Goal: Task Accomplishment & Management: Complete application form

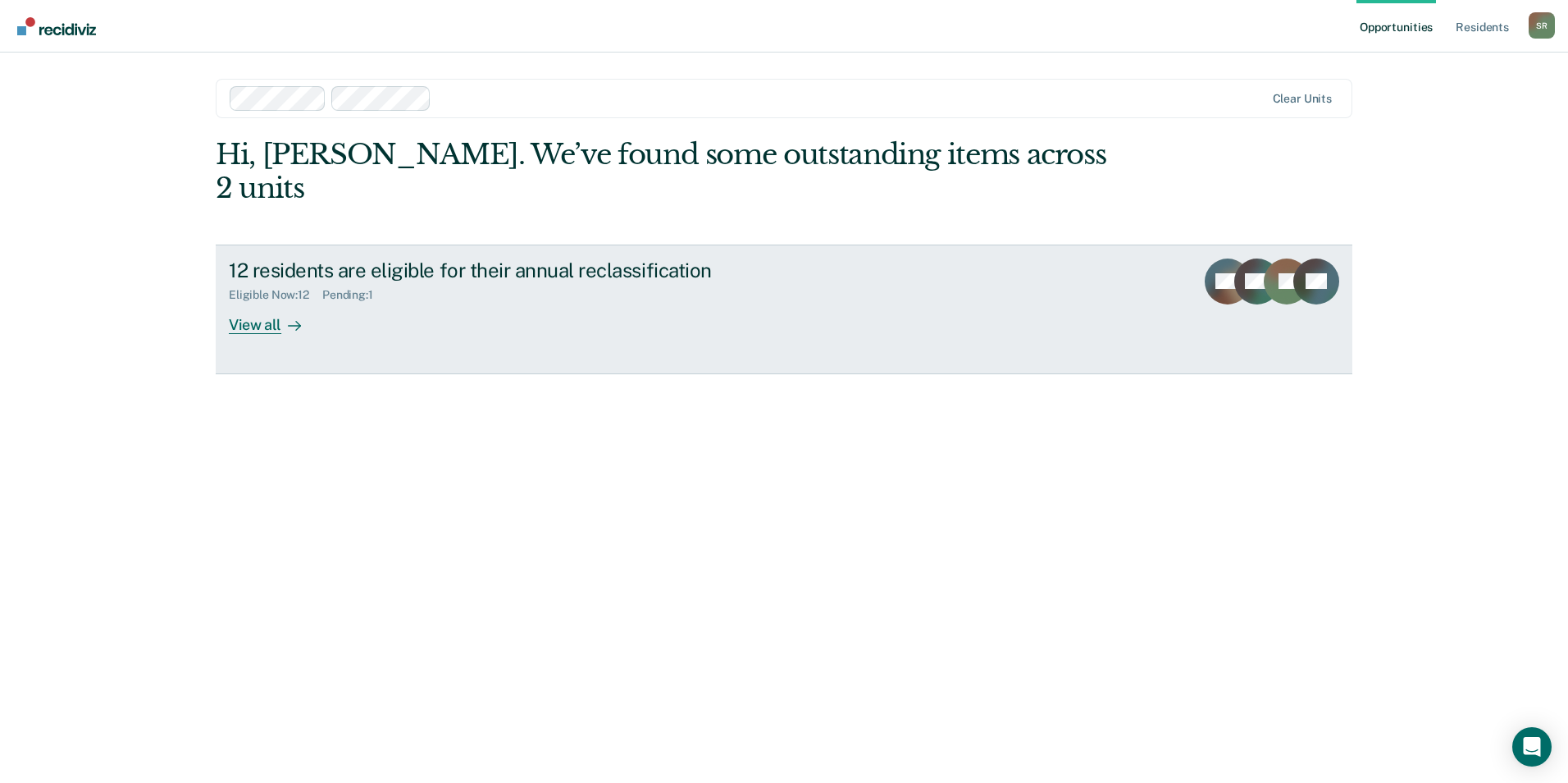
click at [268, 301] on link "12 residents are eligible for their annual reclassification Eligible Now : 12 P…" at bounding box center [784, 309] width 1136 height 129
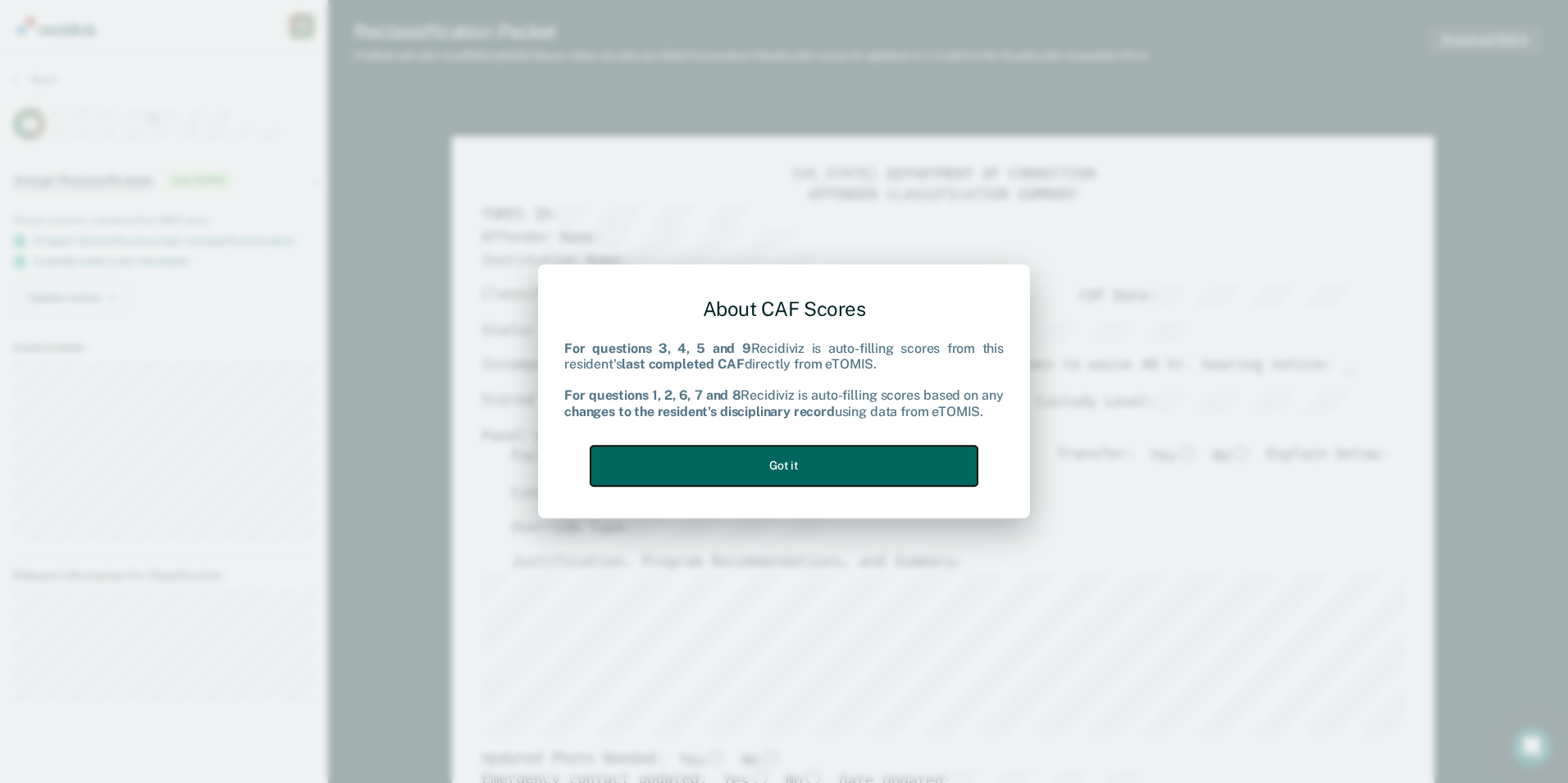
click at [824, 472] on button "Got it" at bounding box center [784, 465] width 387 height 40
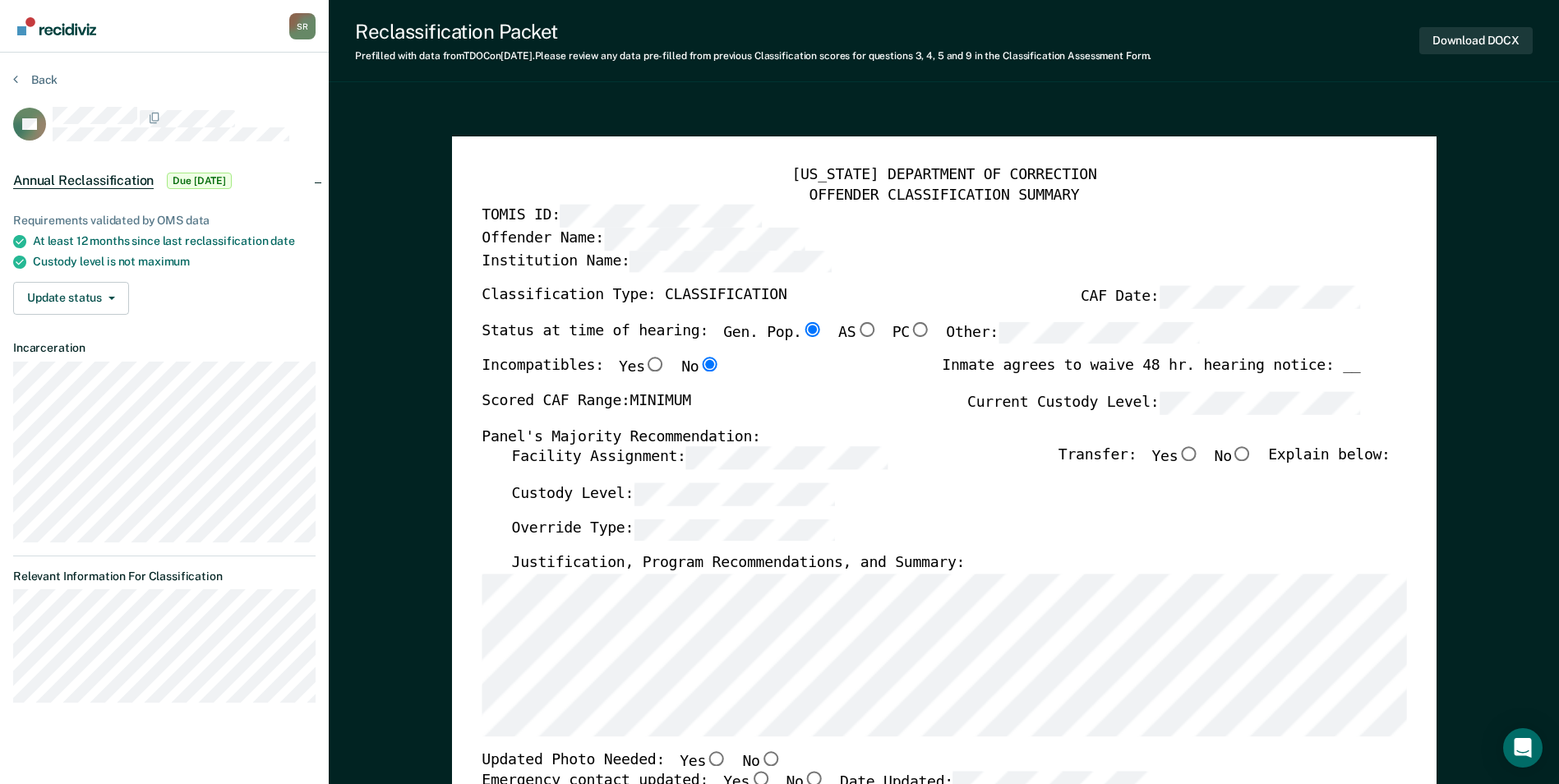
click at [1249, 453] on input "No" at bounding box center [1243, 454] width 21 height 15
type textarea "x"
radio input "true"
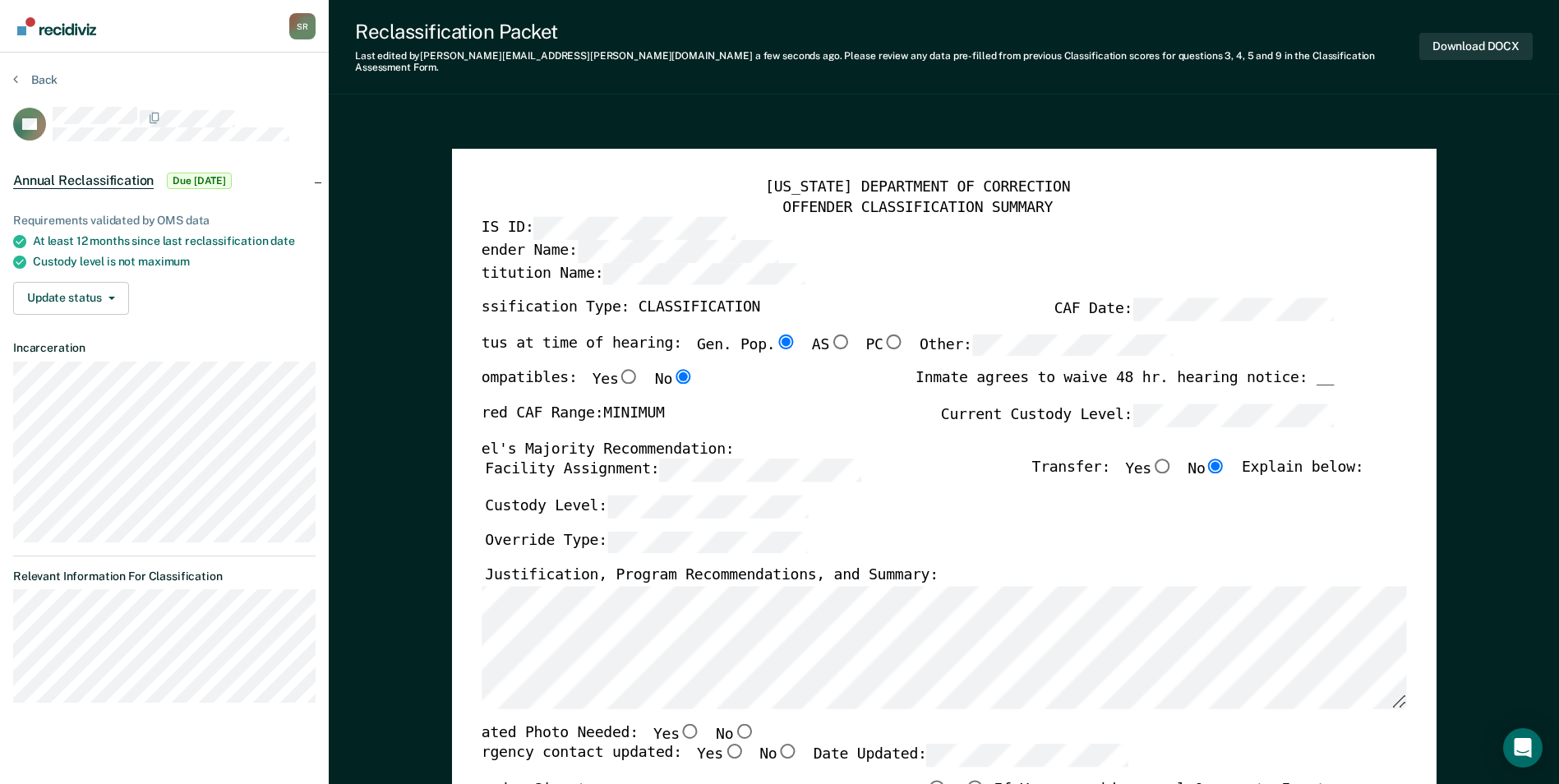
click at [667, 636] on div "[US_STATE] DEPARTMENT OF CORRECTION OFFENDER CLASSIFICATION SUMMARY TOMIS ID: O…" at bounding box center [943, 790] width 984 height 1282
drag, startPoint x: 480, startPoint y: 625, endPoint x: 472, endPoint y: 642, distance: 18.8
click at [472, 642] on div "[US_STATE] DEPARTMENT OF CORRECTION OFFENDER CLASSIFICATION SUMMARY TOMIS ID: O…" at bounding box center [943, 790] width 984 height 1282
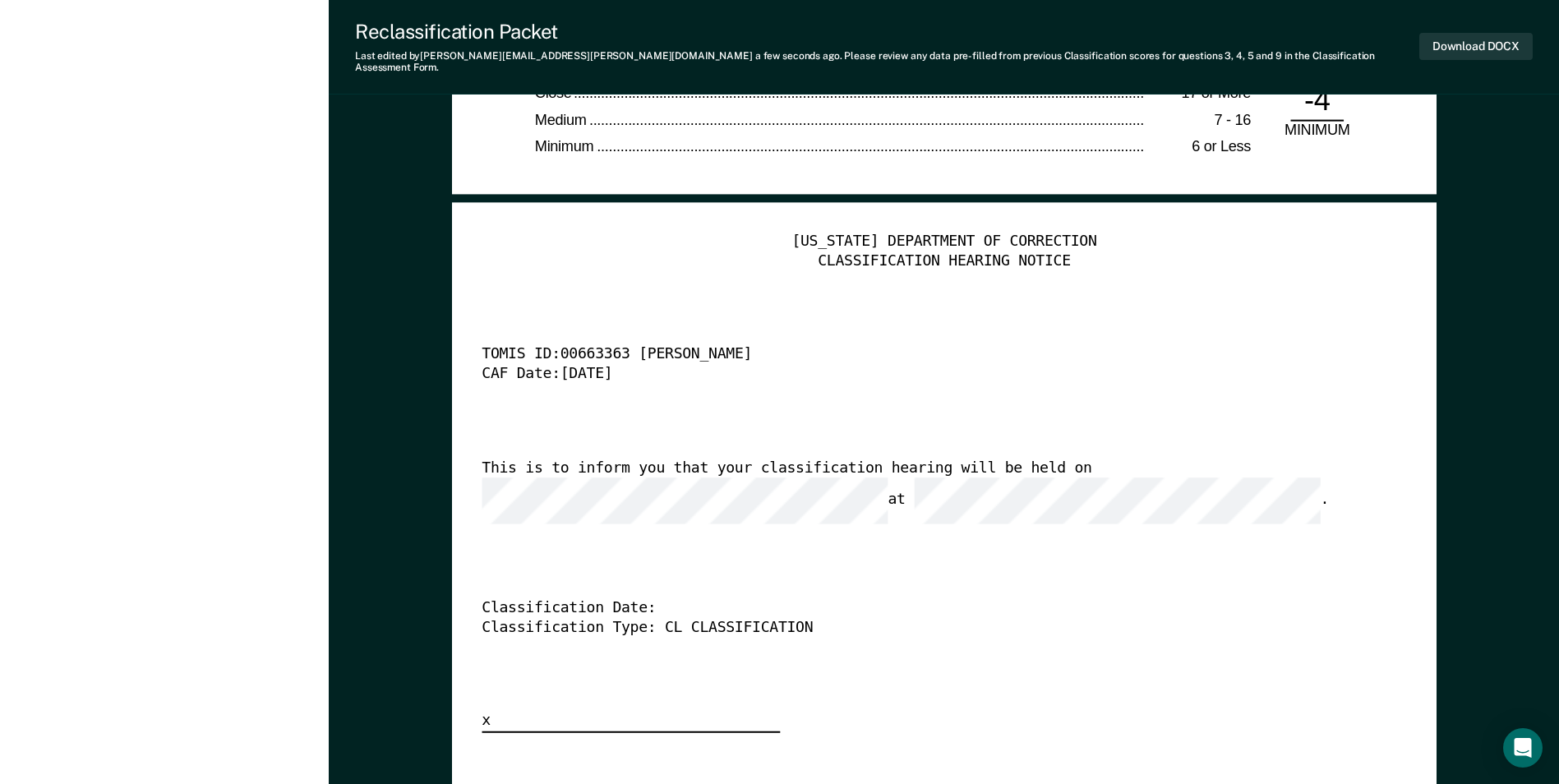
scroll to position [0, 3]
click at [1465, 39] on button "Download DOCX" at bounding box center [1475, 46] width 113 height 27
type textarea "x"
